Goal: Task Accomplishment & Management: Manage account settings

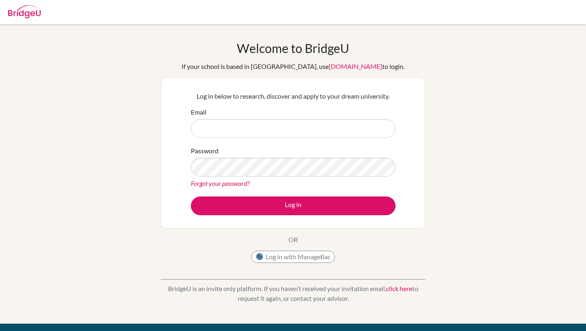
click at [257, 128] on input "Email" at bounding box center [293, 128] width 205 height 19
type input "[EMAIL_ADDRESS][DOMAIN_NAME]"
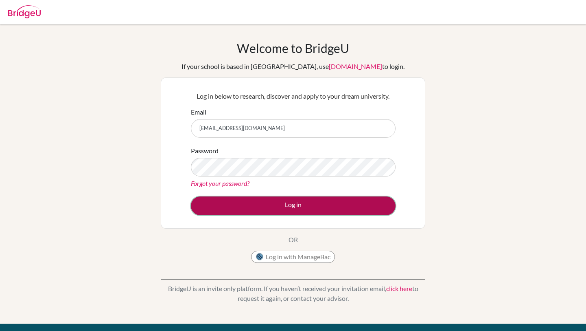
click at [245, 213] on button "Log in" at bounding box center [293, 205] width 205 height 19
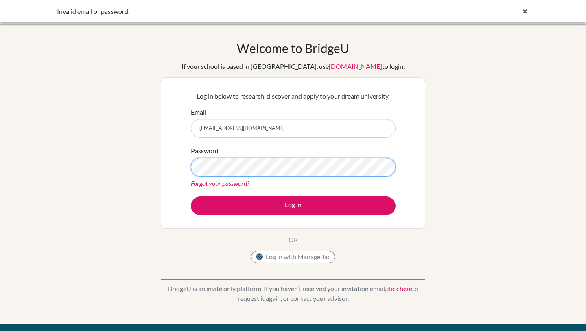
click at [191, 196] on button "Log in" at bounding box center [293, 205] width 205 height 19
